Goal: Transaction & Acquisition: Purchase product/service

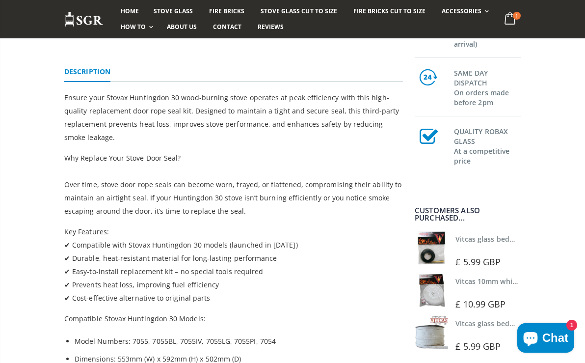
scroll to position [256, 0]
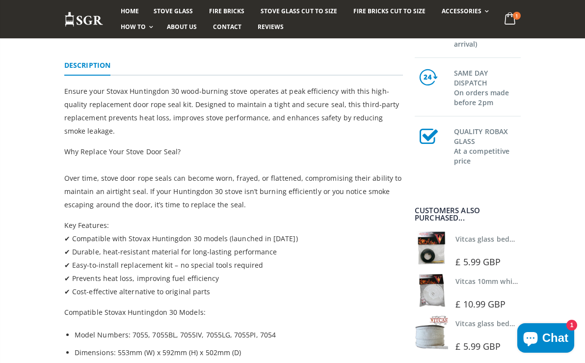
click at [469, 240] on link "Vitcas glass bedding in tape - 2mm x 10mm x 2 meters" at bounding box center [547, 238] width 183 height 9
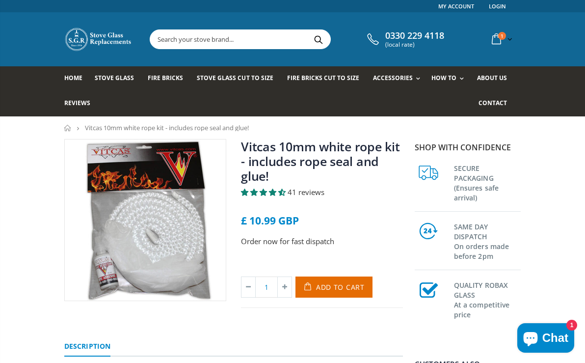
click at [210, 40] on input "text" at bounding box center [285, 39] width 271 height 19
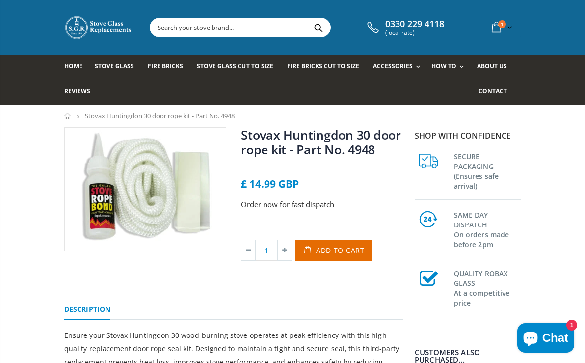
scroll to position [9, 0]
